Goal: Task Accomplishment & Management: Manage account settings

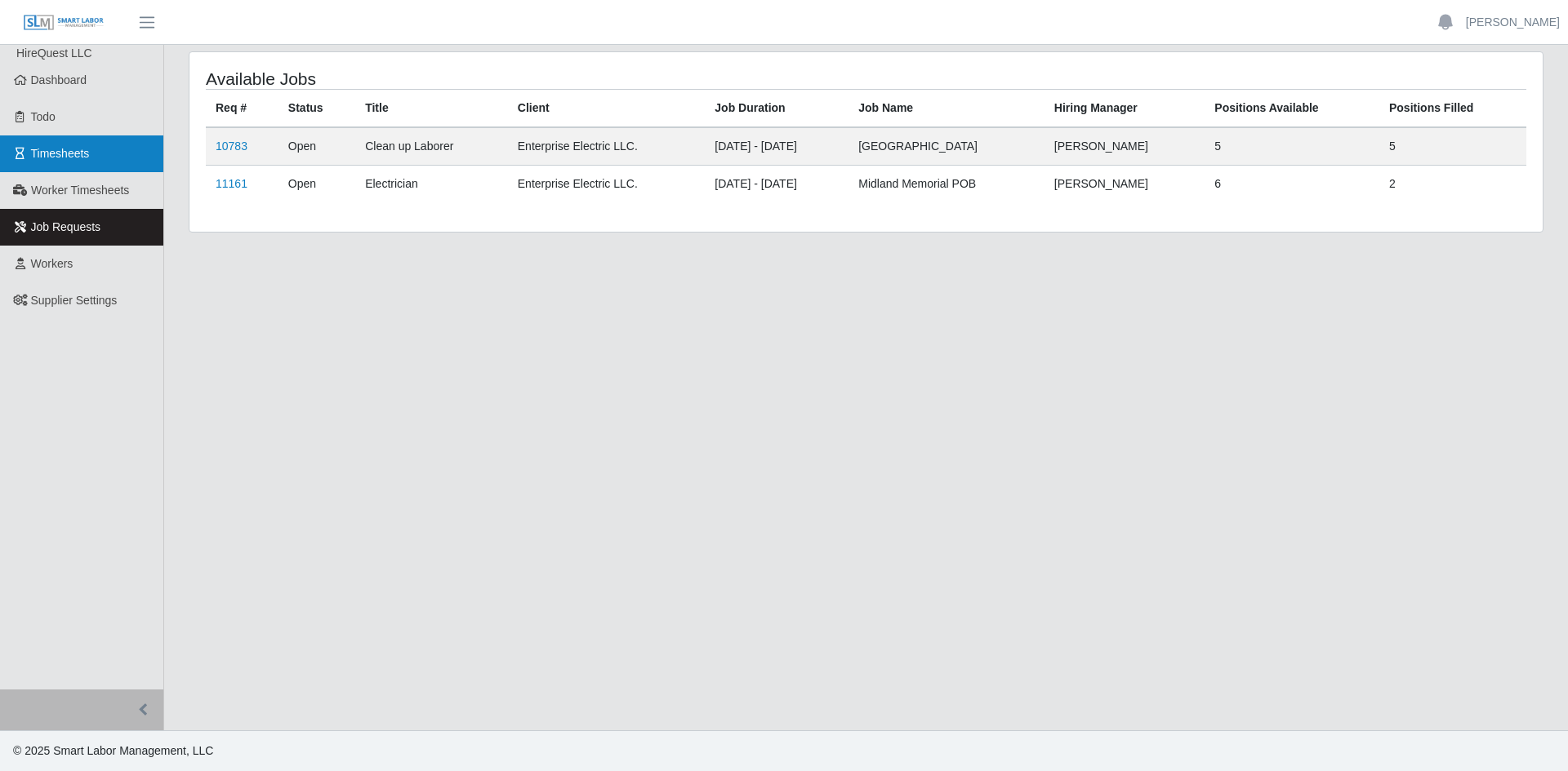
click at [60, 156] on span "Timesheets" at bounding box center [60, 152] width 59 height 13
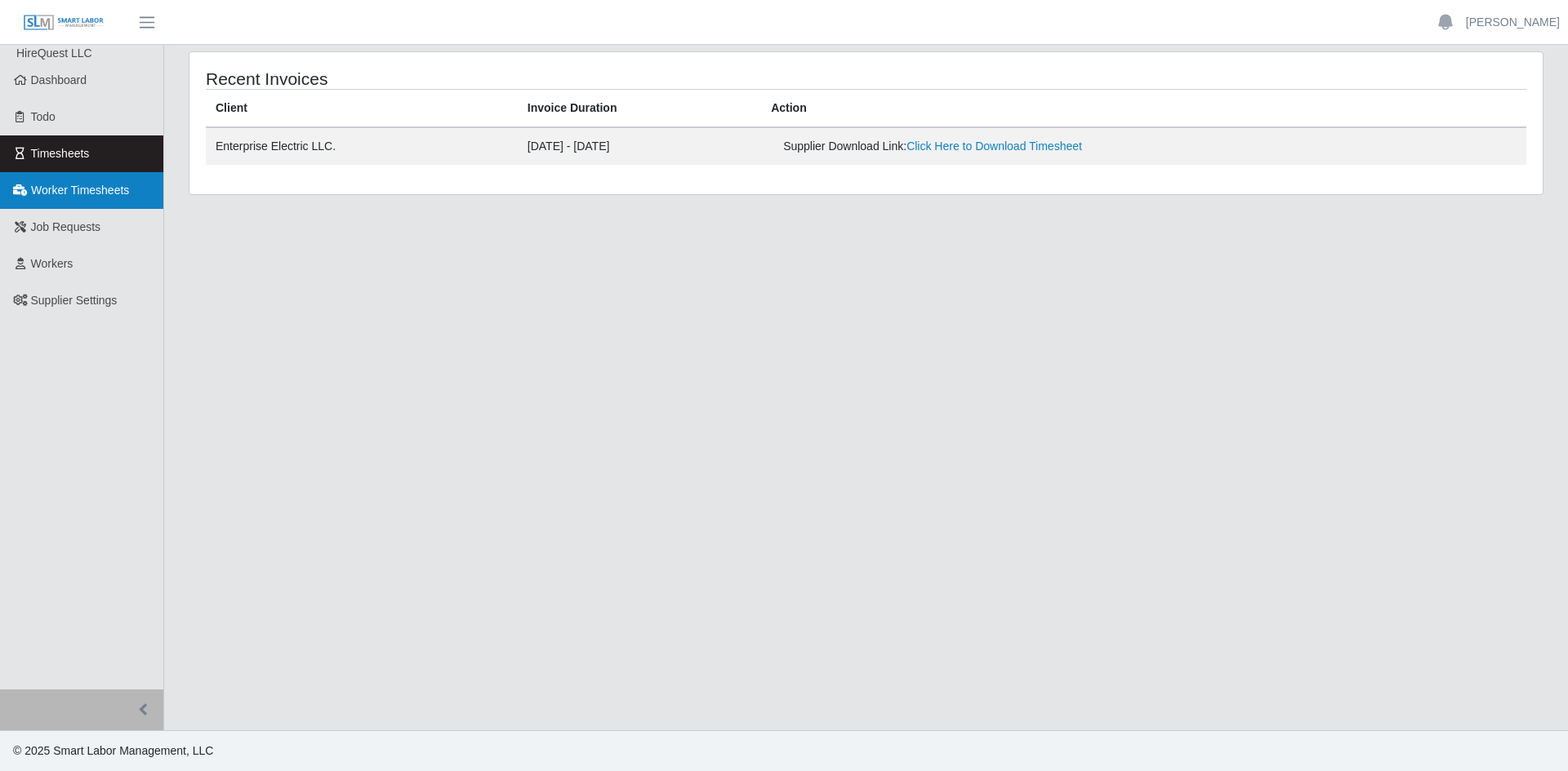
click at [49, 192] on span "Worker Timesheets" at bounding box center [80, 189] width 98 height 13
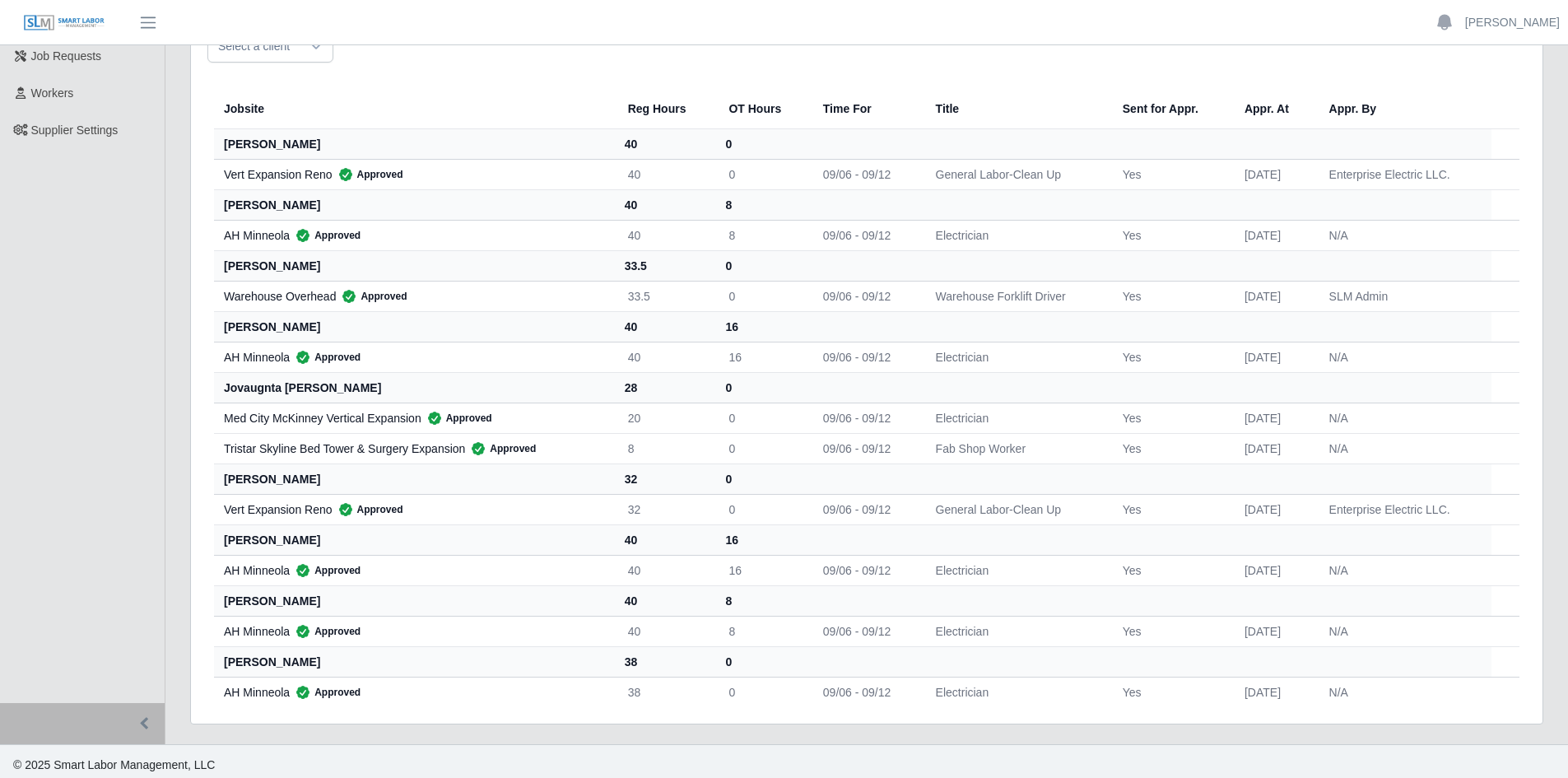
scroll to position [180, 0]
